Goal: Task Accomplishment & Management: Complete application form

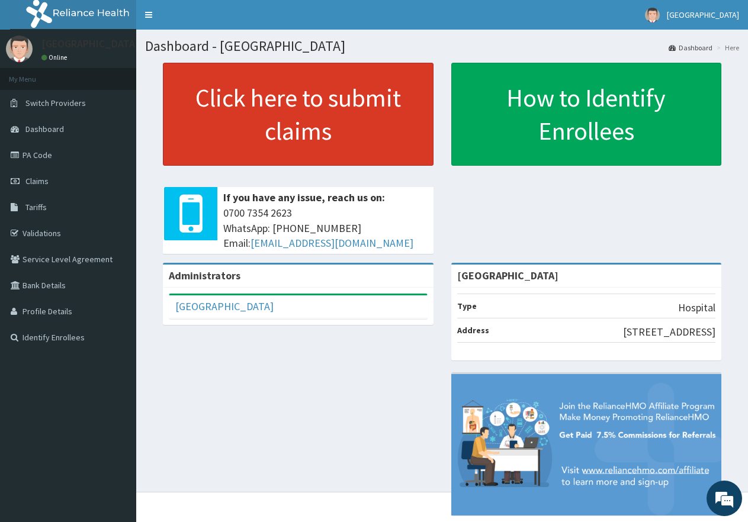
click at [266, 146] on link "Click here to submit claims" at bounding box center [298, 114] width 271 height 103
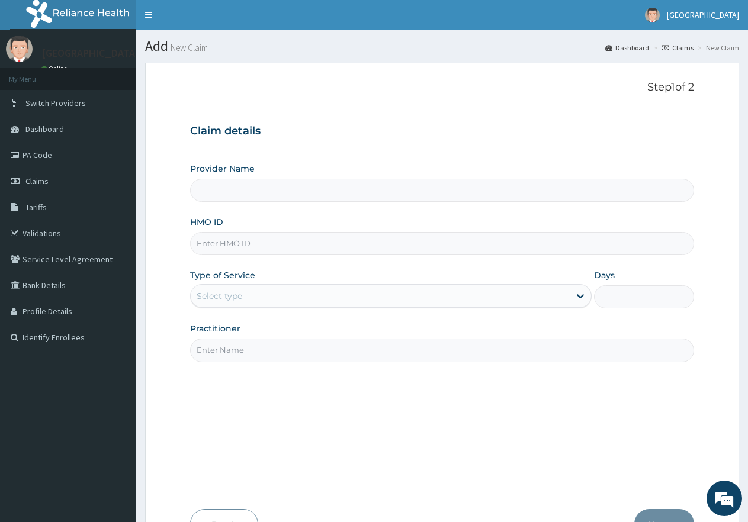
type input "[GEOGRAPHIC_DATA]"
click at [297, 251] on input "HMO ID" at bounding box center [442, 243] width 504 height 23
type input "PBT/10027/A"
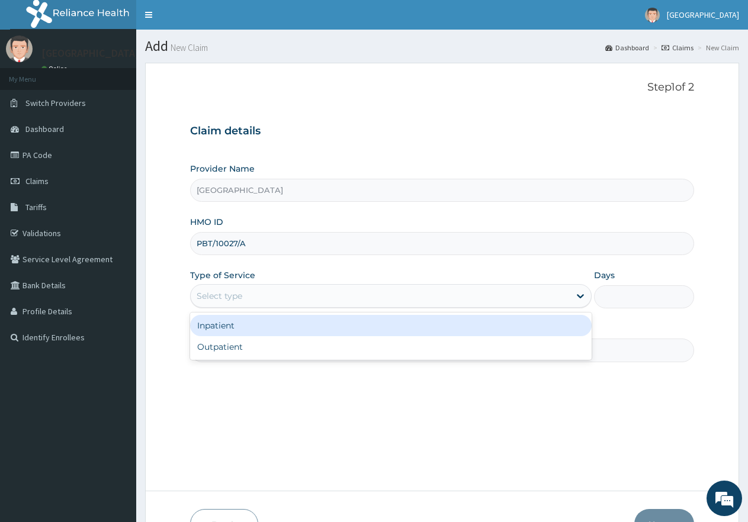
click at [238, 297] on div "Select type" at bounding box center [220, 296] width 46 height 12
click at [236, 332] on div "Inpatient" at bounding box center [390, 325] width 401 height 21
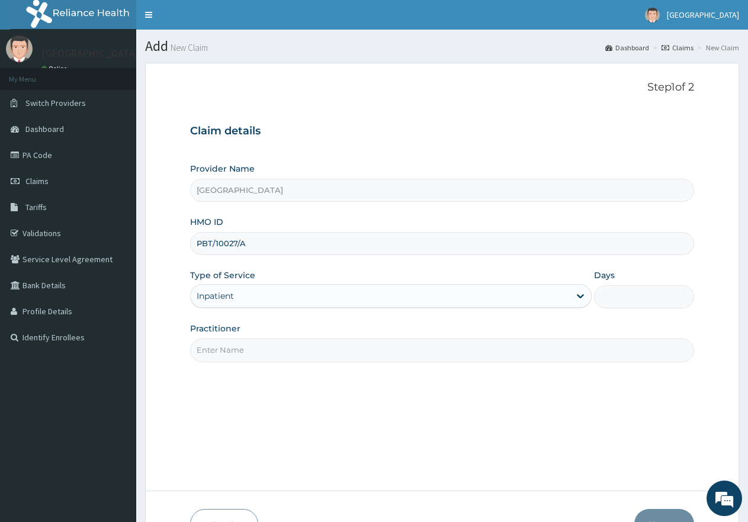
click at [624, 298] on input "Days" at bounding box center [644, 296] width 100 height 23
type input "2"
click at [232, 349] on input "Practitioner" at bounding box center [442, 350] width 504 height 23
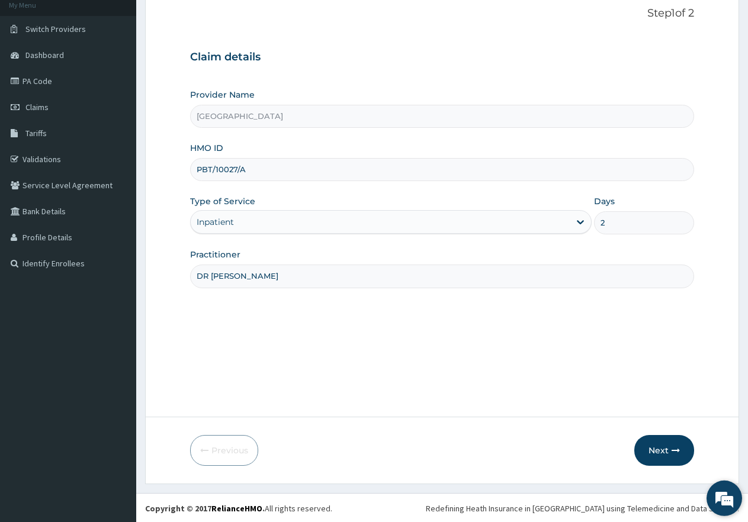
scroll to position [75, 0]
type input "DR [PERSON_NAME]"
click at [666, 450] on button "Next" at bounding box center [664, 449] width 60 height 31
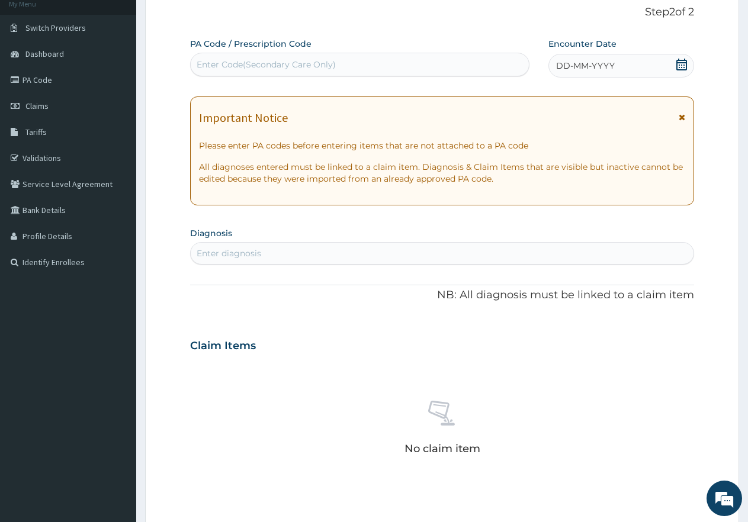
click at [683, 60] on icon at bounding box center [681, 65] width 11 height 12
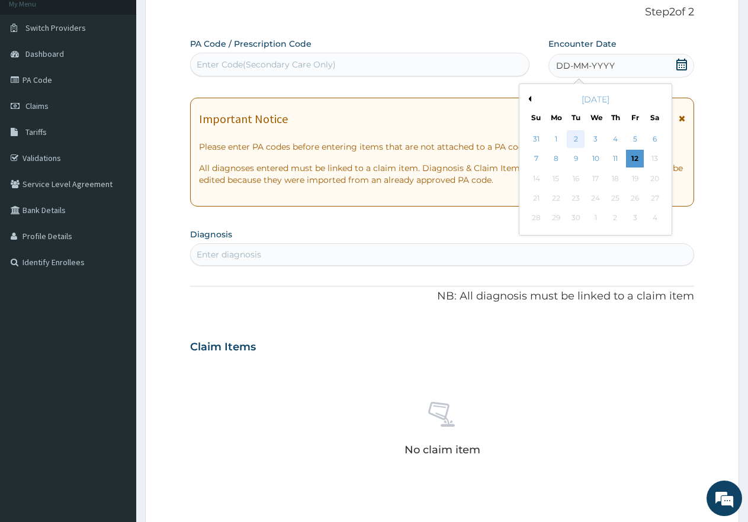
click at [573, 135] on div "2" at bounding box center [576, 139] width 18 height 18
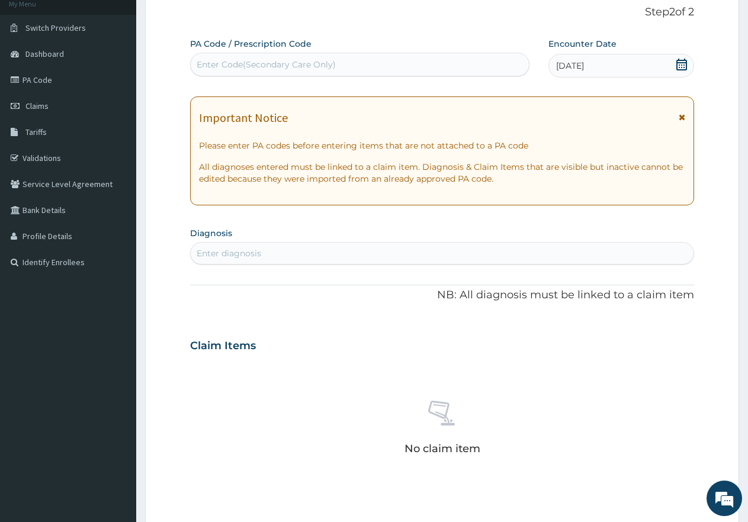
click at [227, 253] on div "Enter diagnosis" at bounding box center [229, 254] width 65 height 12
type input "[MEDICAL_DATA]"
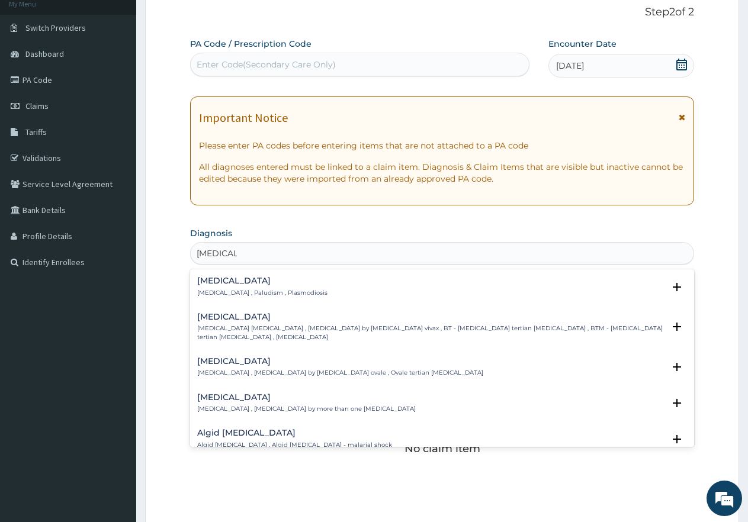
click at [223, 289] on p "[MEDICAL_DATA] , Paludism , Plasmodiosis" at bounding box center [262, 293] width 130 height 8
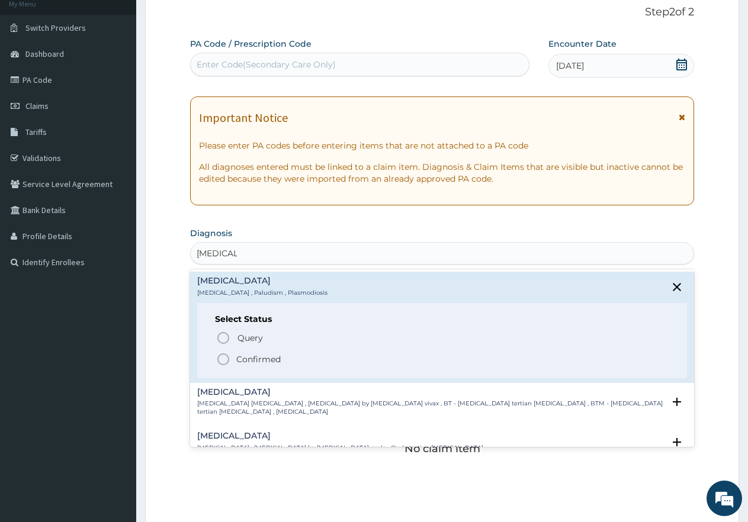
click at [224, 358] on icon "status option filled" at bounding box center [223, 359] width 14 height 14
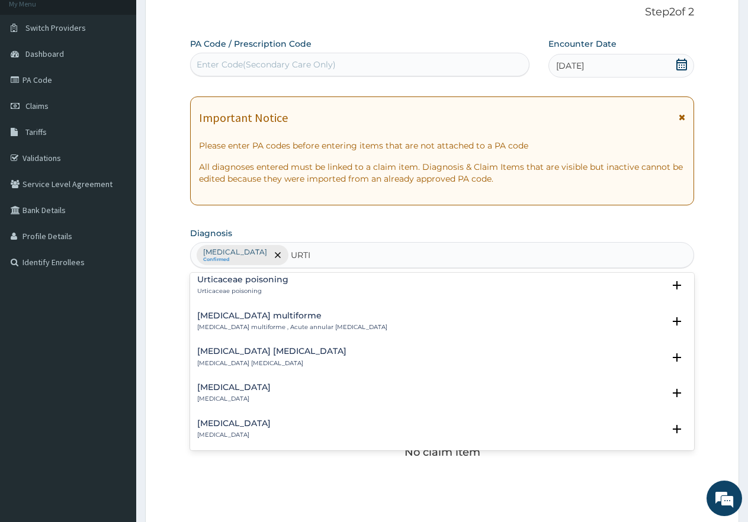
scroll to position [800, 0]
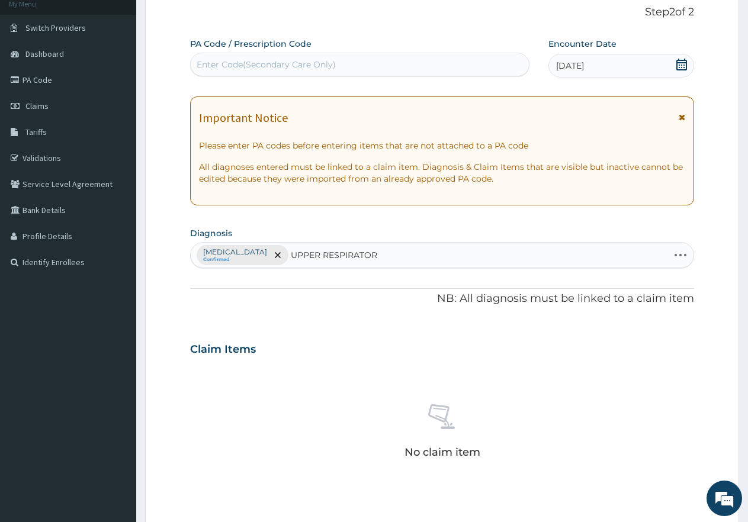
type input "UPPER RESPIRATORY"
